Goal: Information Seeking & Learning: Learn about a topic

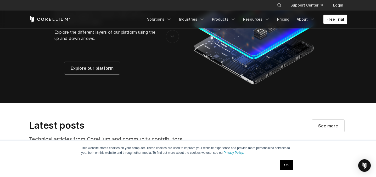
scroll to position [914, 0]
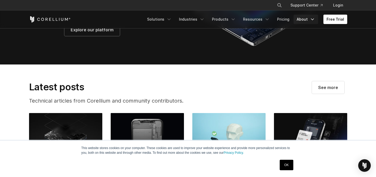
click at [312, 20] on icon "Navigation Menu" at bounding box center [312, 19] width 5 height 5
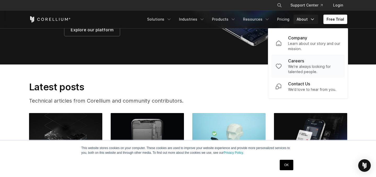
click at [306, 67] on p "We're always looking for talented people." at bounding box center [314, 69] width 52 height 10
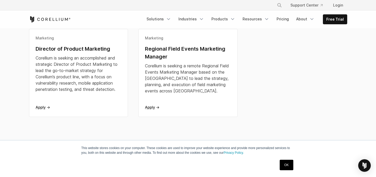
scroll to position [164, 0]
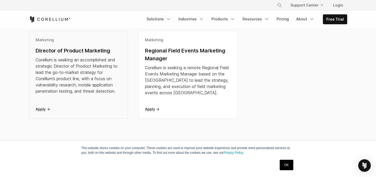
click at [111, 93] on div "Corellium is seeking an accomplished and strategic Director of Product Marketin…" at bounding box center [79, 76] width 86 height 38
click at [188, 63] on div "Marketing Regional Field Events Marketing Manager Corellium is seeking a remote…" at bounding box center [188, 72] width 86 height 70
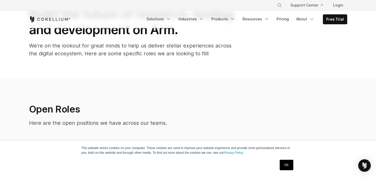
scroll to position [0, 0]
